Goal: Navigation & Orientation: Find specific page/section

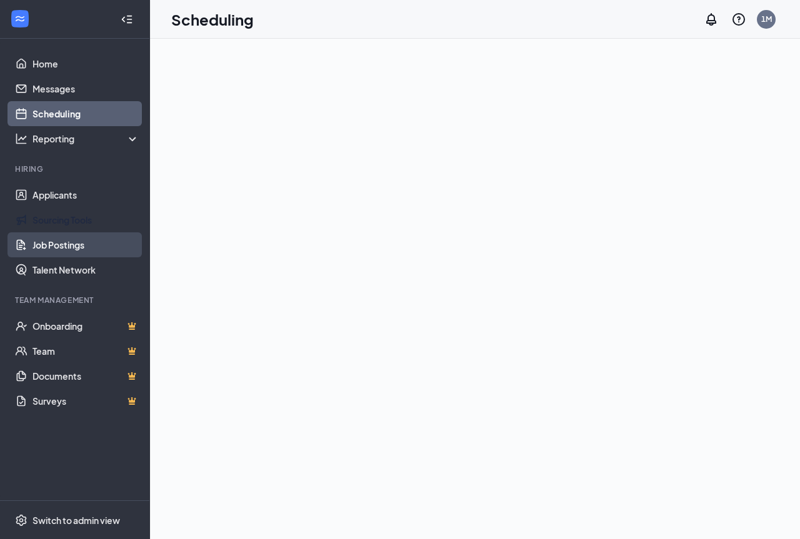
click at [54, 239] on link "Job Postings" at bounding box center [85, 244] width 107 height 25
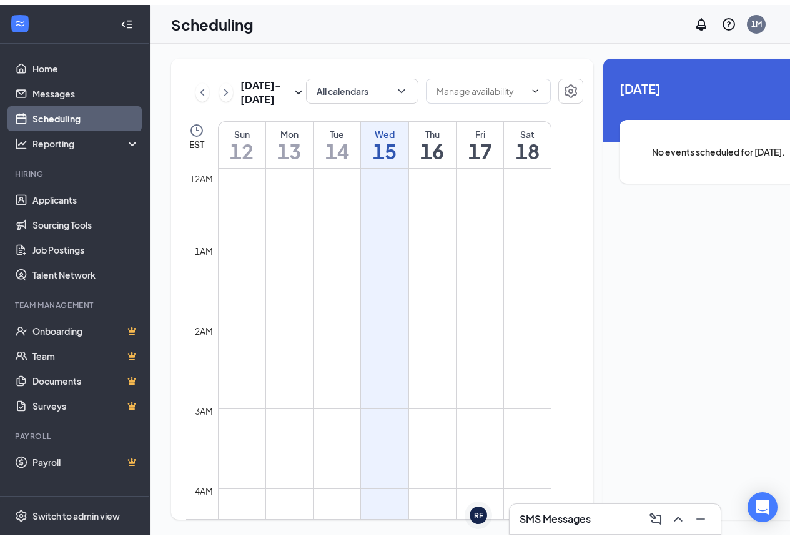
scroll to position [614, 0]
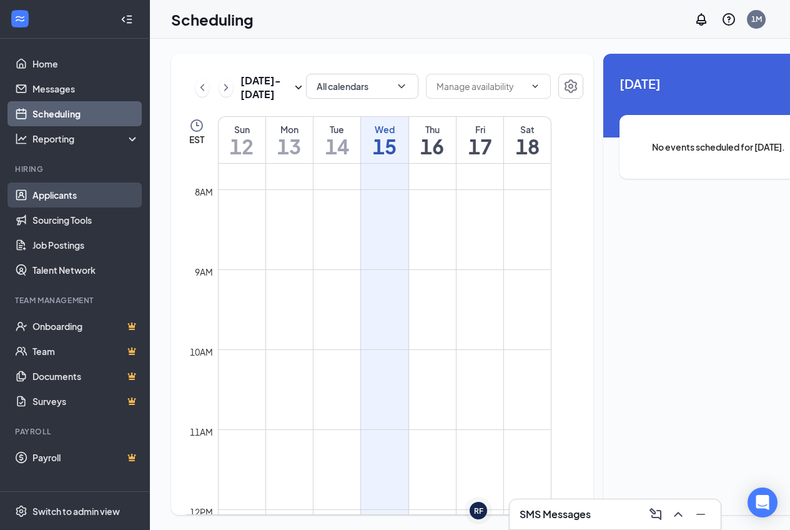
click at [54, 198] on link "Applicants" at bounding box center [85, 194] width 107 height 25
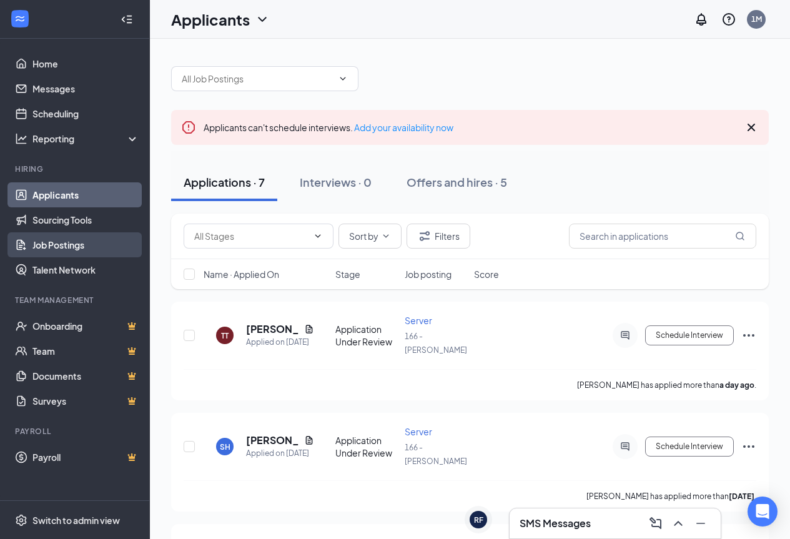
click at [66, 243] on link "Job Postings" at bounding box center [85, 244] width 107 height 25
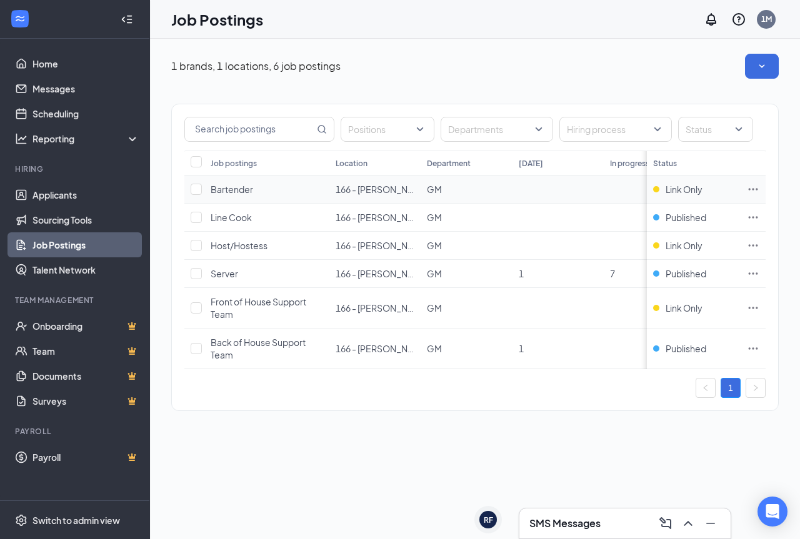
click at [757, 191] on icon "Ellipses" at bounding box center [753, 189] width 12 height 12
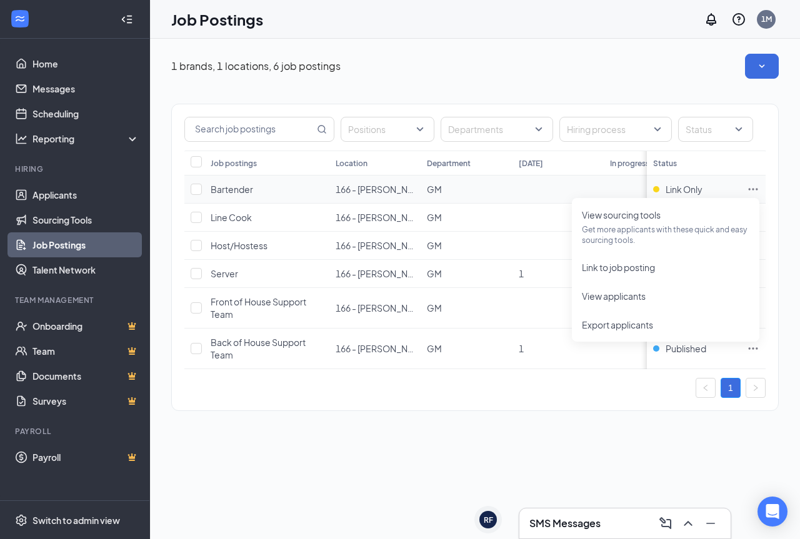
click at [757, 191] on icon "Ellipses" at bounding box center [753, 189] width 12 height 12
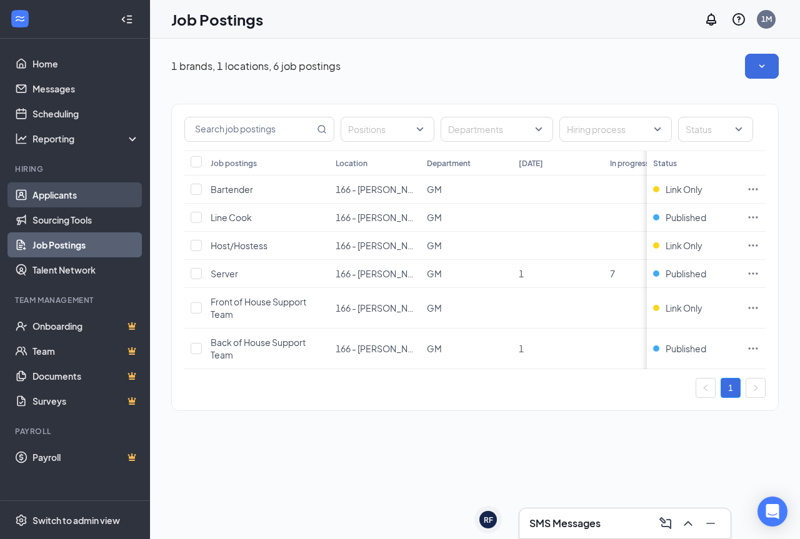
click at [52, 191] on link "Applicants" at bounding box center [85, 194] width 107 height 25
